Goal: Task Accomplishment & Management: Manage account settings

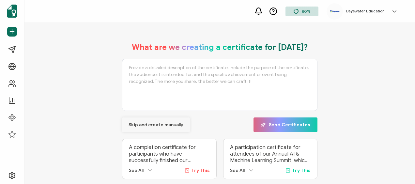
click at [154, 125] on span "Skip and create manually" at bounding box center [156, 125] width 55 height 5
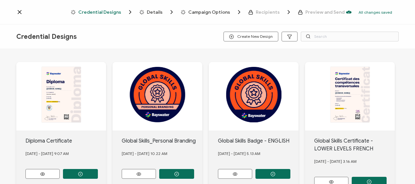
click at [17, 12] on icon at bounding box center [19, 12] width 7 height 7
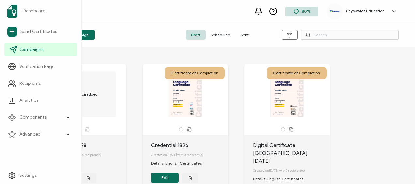
click at [31, 49] on span "Campaigns" at bounding box center [31, 49] width 24 height 7
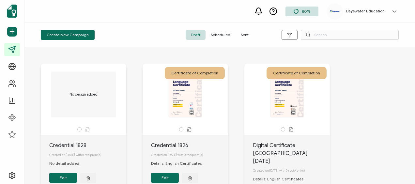
click at [220, 33] on span "Scheduled" at bounding box center [221, 35] width 30 height 10
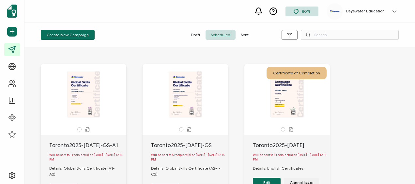
scroll to position [65, 0]
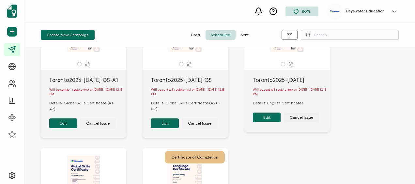
click at [171, 125] on button "Edit" at bounding box center [165, 123] width 28 height 10
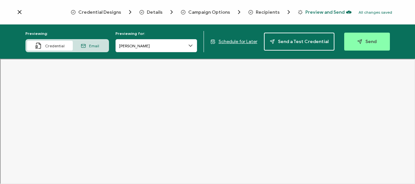
click at [268, 15] on div "Recipients" at bounding box center [261, 12] width 26 height 7
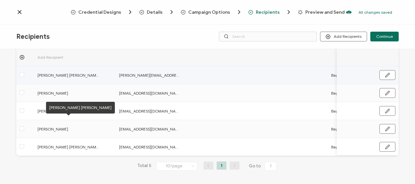
scroll to position [48, 0]
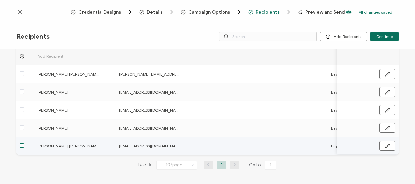
click at [21, 144] on span at bounding box center [22, 145] width 5 height 5
click at [24, 143] on input "checkbox" at bounding box center [24, 143] width 0 height 0
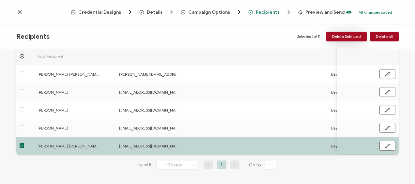
click at [352, 35] on span "Delete Selected" at bounding box center [346, 37] width 29 height 4
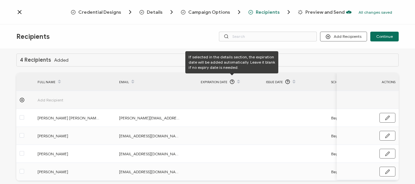
scroll to position [0, 0]
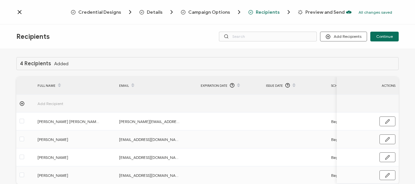
click at [20, 12] on icon at bounding box center [19, 11] width 3 height 3
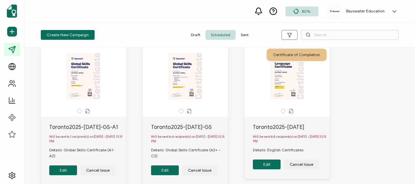
scroll to position [33, 0]
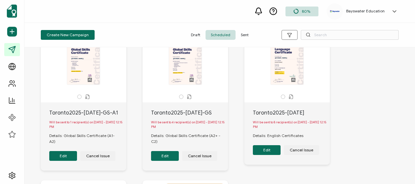
click at [271, 151] on button "Edit" at bounding box center [267, 150] width 28 height 10
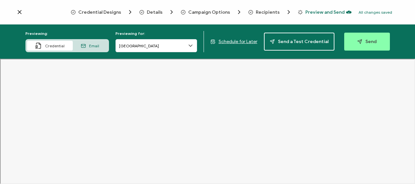
click at [271, 10] on span "Recipients" at bounding box center [268, 12] width 24 height 5
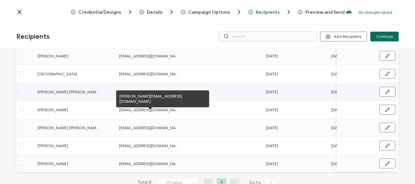
scroll to position [98, 0]
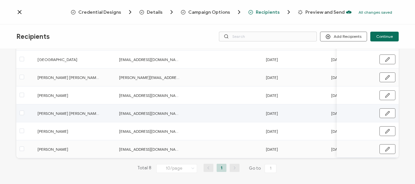
click at [60, 113] on span "[PERSON_NAME] [PERSON_NAME]" at bounding box center [69, 114] width 62 height 8
click at [22, 115] on span at bounding box center [22, 113] width 5 height 5
click at [24, 111] on input "checkbox" at bounding box center [24, 111] width 0 height 0
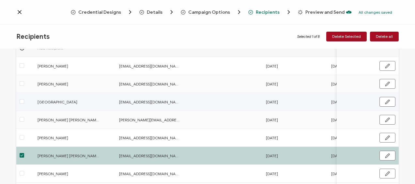
scroll to position [33, 0]
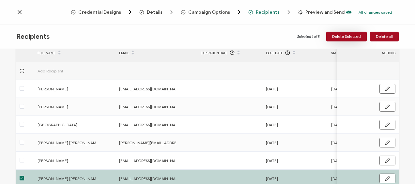
click at [347, 37] on span "Delete Selected" at bounding box center [346, 37] width 29 height 4
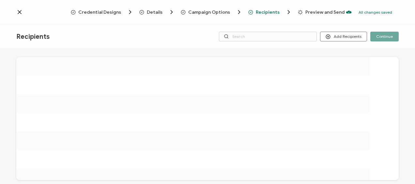
scroll to position [0, 0]
